Goal: Navigation & Orientation: Find specific page/section

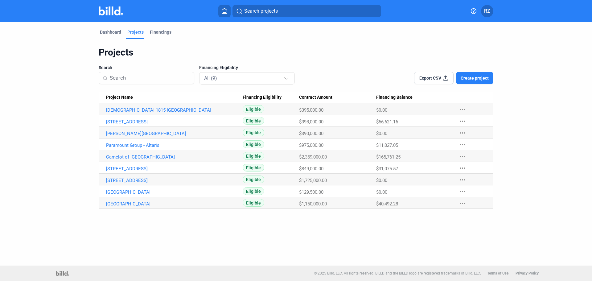
click at [112, 7] on img at bounding box center [111, 10] width 24 height 9
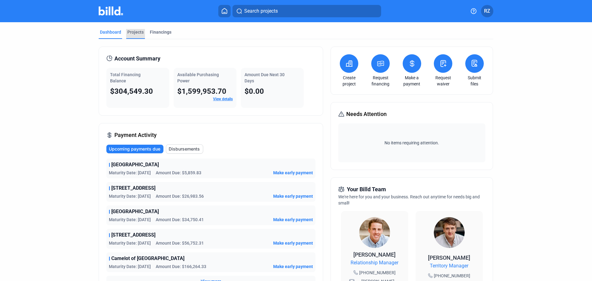
click at [131, 31] on div "Projects" at bounding box center [135, 32] width 16 height 6
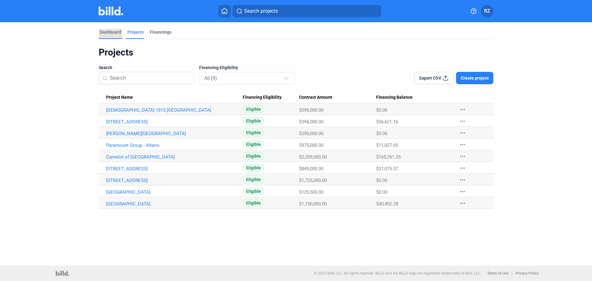
click at [108, 33] on div "Dashboard" at bounding box center [110, 32] width 21 height 6
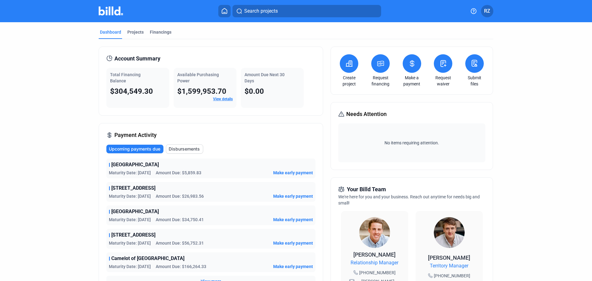
click at [110, 15] on img at bounding box center [111, 10] width 24 height 9
click at [134, 30] on div "Projects" at bounding box center [135, 32] width 16 height 6
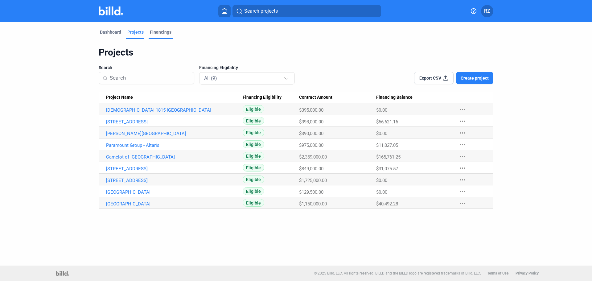
click at [157, 35] on div "Financings" at bounding box center [161, 32] width 22 height 6
